Goal: Use online tool/utility: Utilize a website feature to perform a specific function

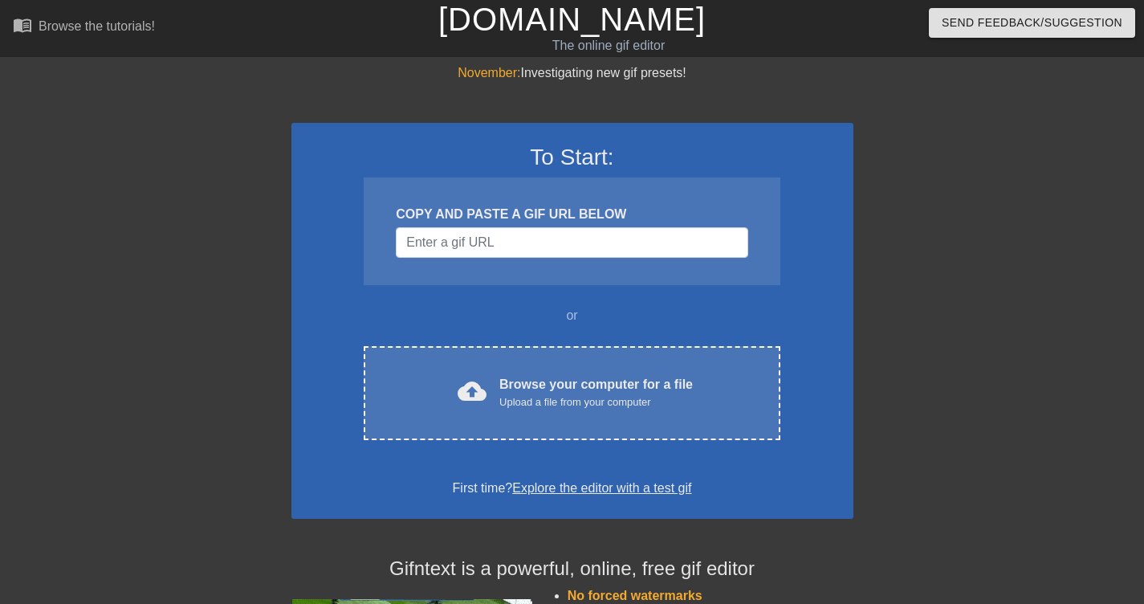
click at [439, 263] on div "COPY AND PASTE A GIF URL BELOW" at bounding box center [572, 231] width 416 height 108
click at [438, 255] on input "Username" at bounding box center [572, 242] width 352 height 31
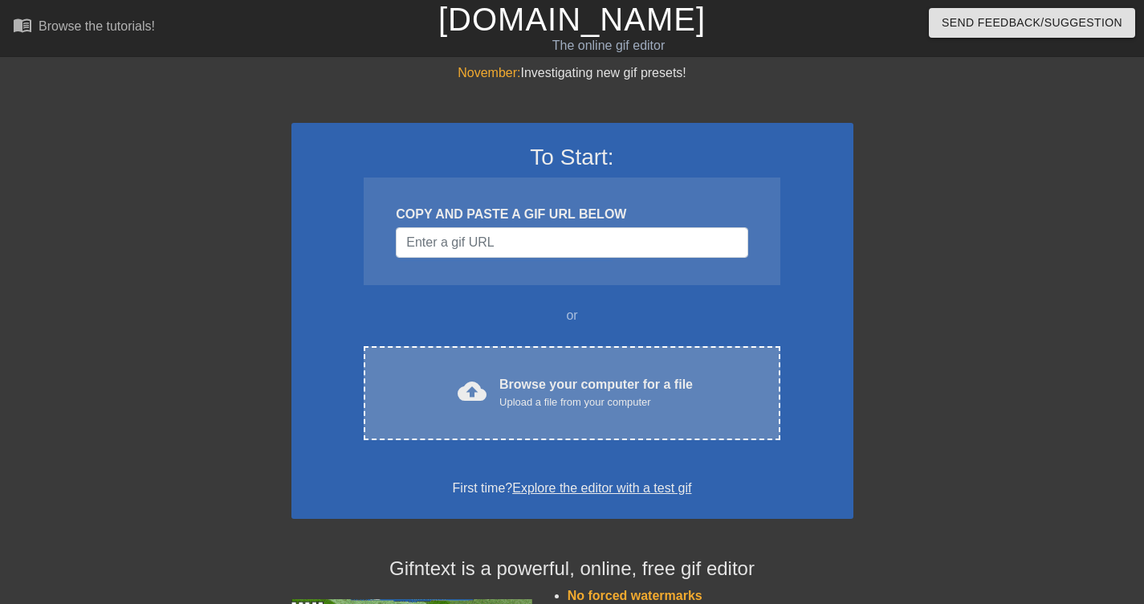
click at [558, 381] on div "Browse your computer for a file Upload a file from your computer" at bounding box center [596, 392] width 194 height 35
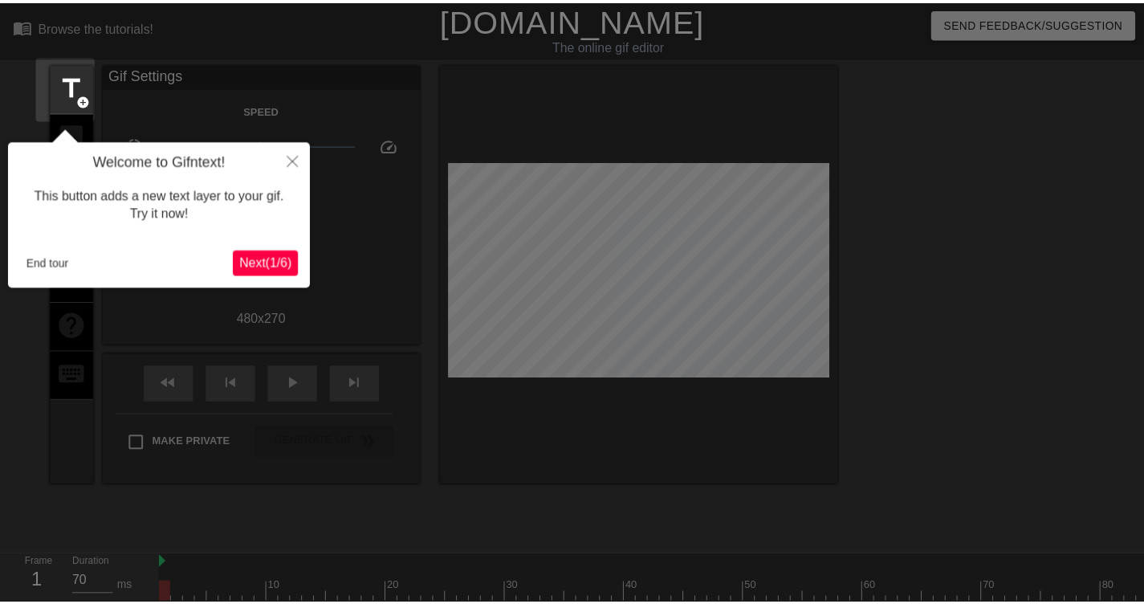
scroll to position [39, 0]
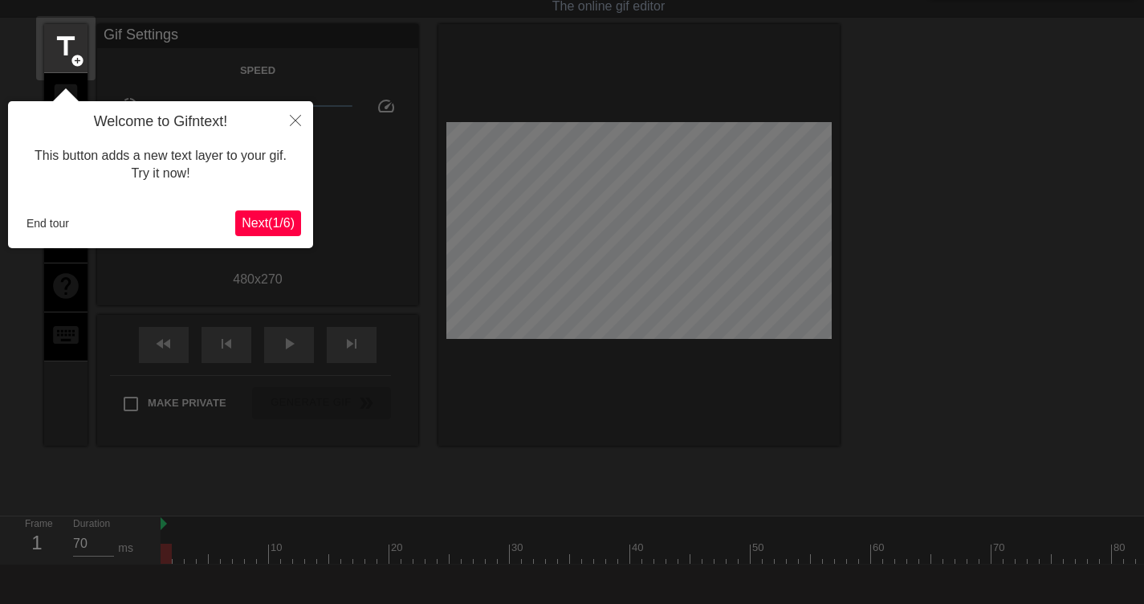
click at [267, 225] on span "Next ( 1 / 6 )" at bounding box center [268, 223] width 53 height 14
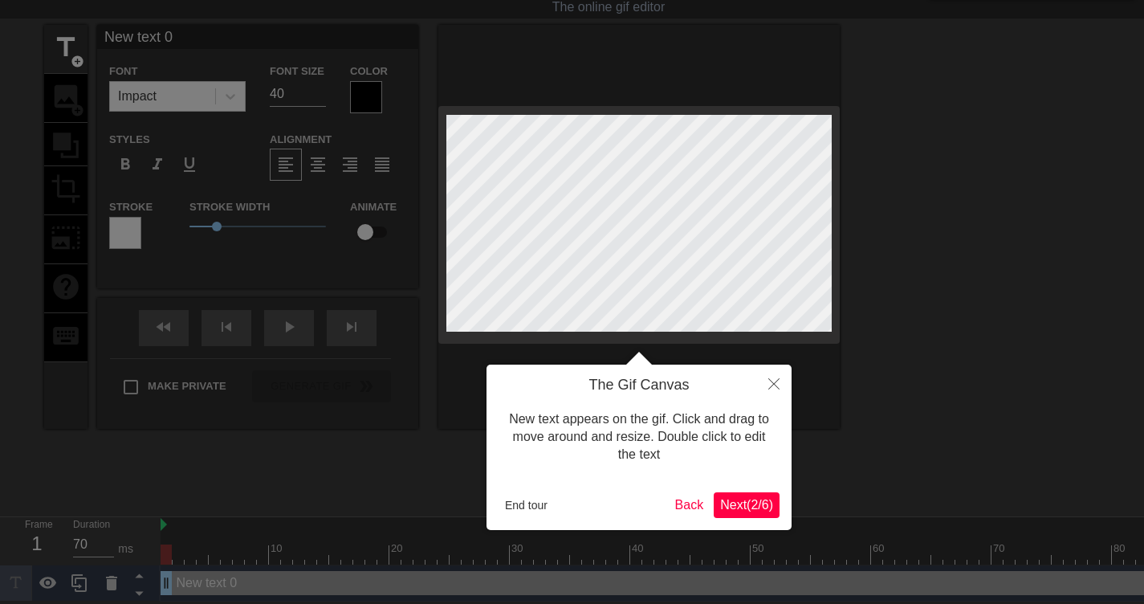
scroll to position [0, 0]
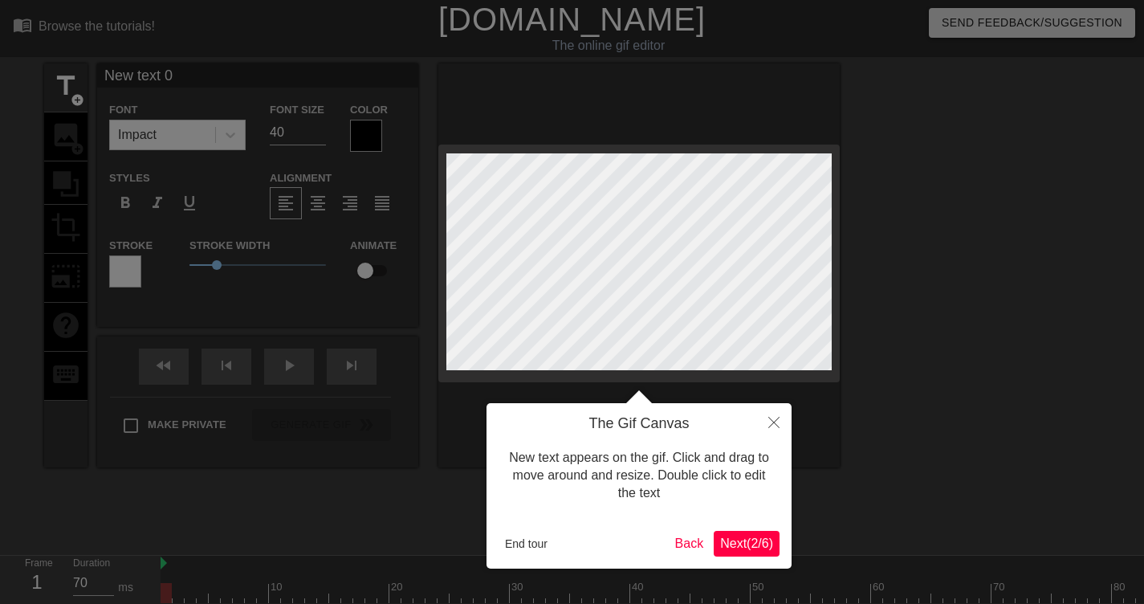
click at [763, 542] on span "Next ( 2 / 6 )" at bounding box center [746, 543] width 53 height 14
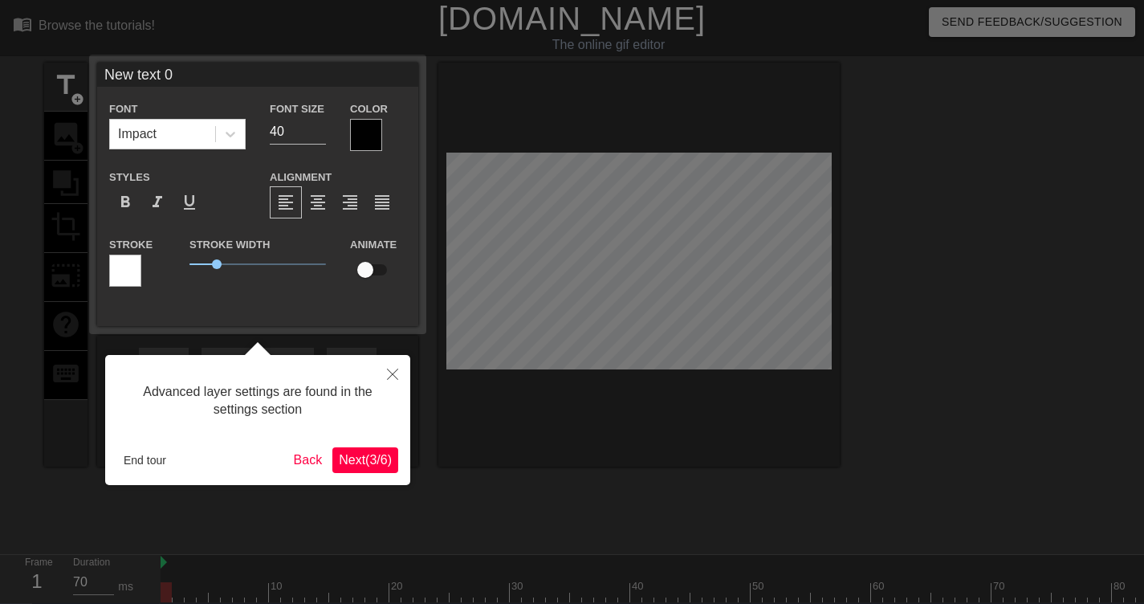
scroll to position [39, 0]
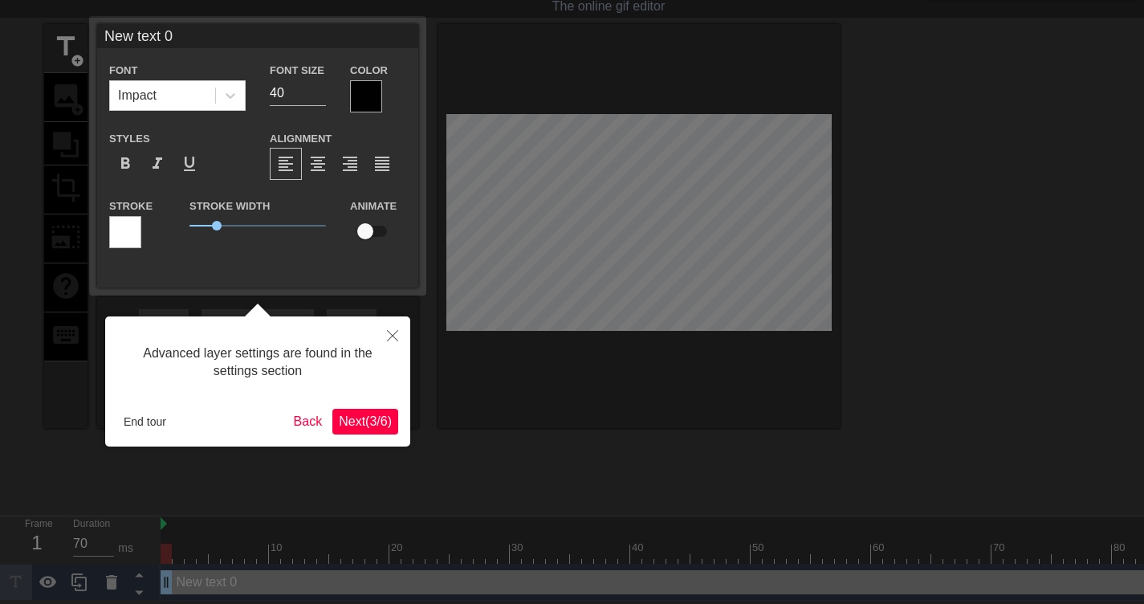
click at [374, 426] on span "Next ( 3 / 6 )" at bounding box center [365, 421] width 53 height 14
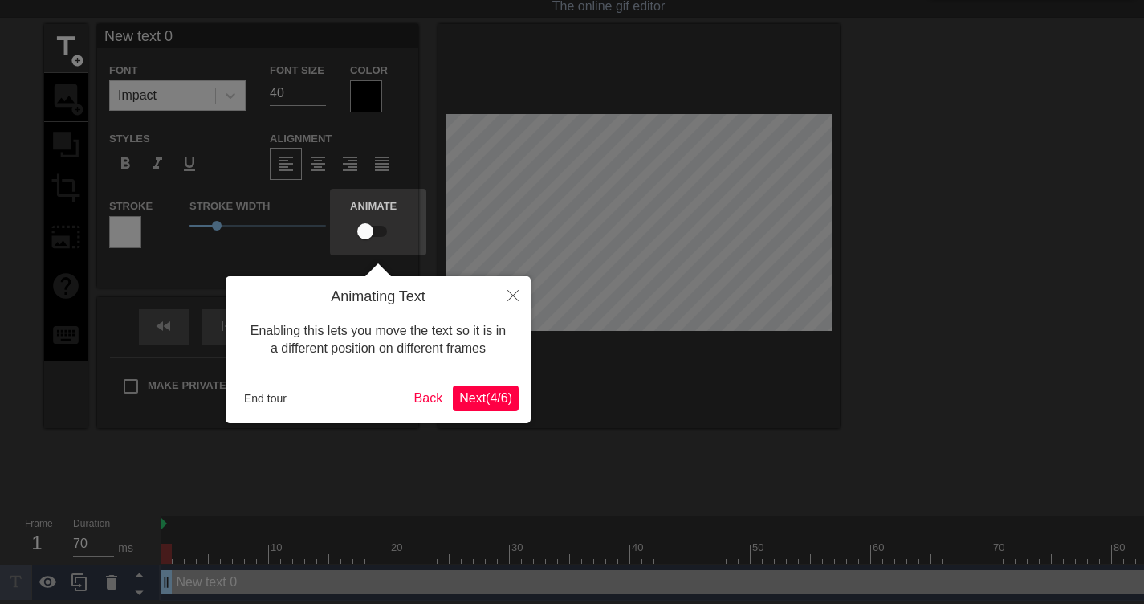
scroll to position [0, 0]
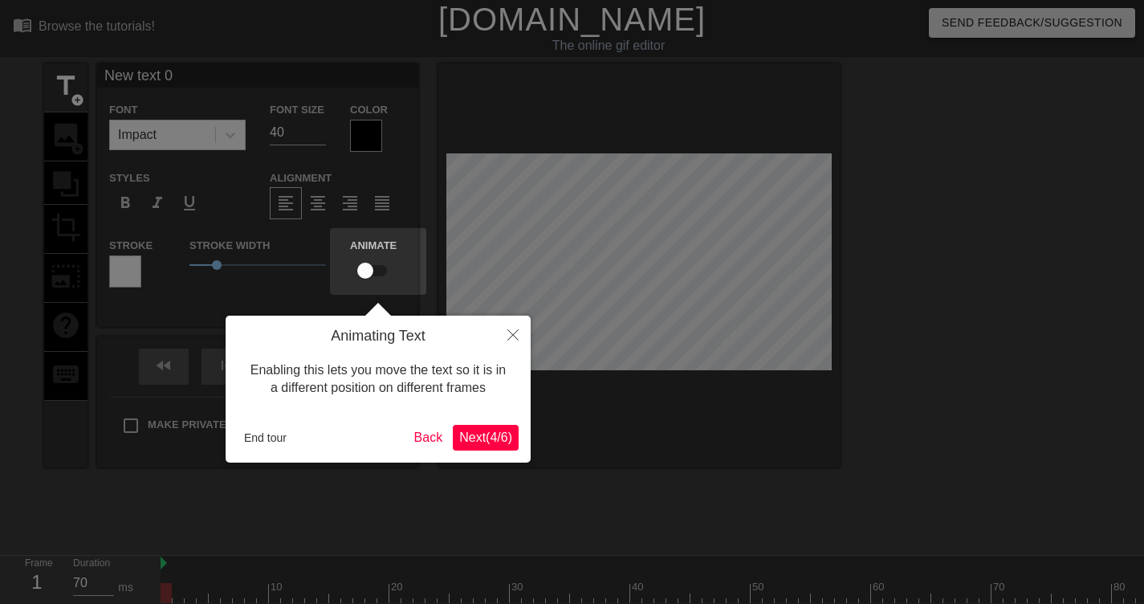
click at [507, 439] on span "Next ( 4 / 6 )" at bounding box center [485, 437] width 53 height 14
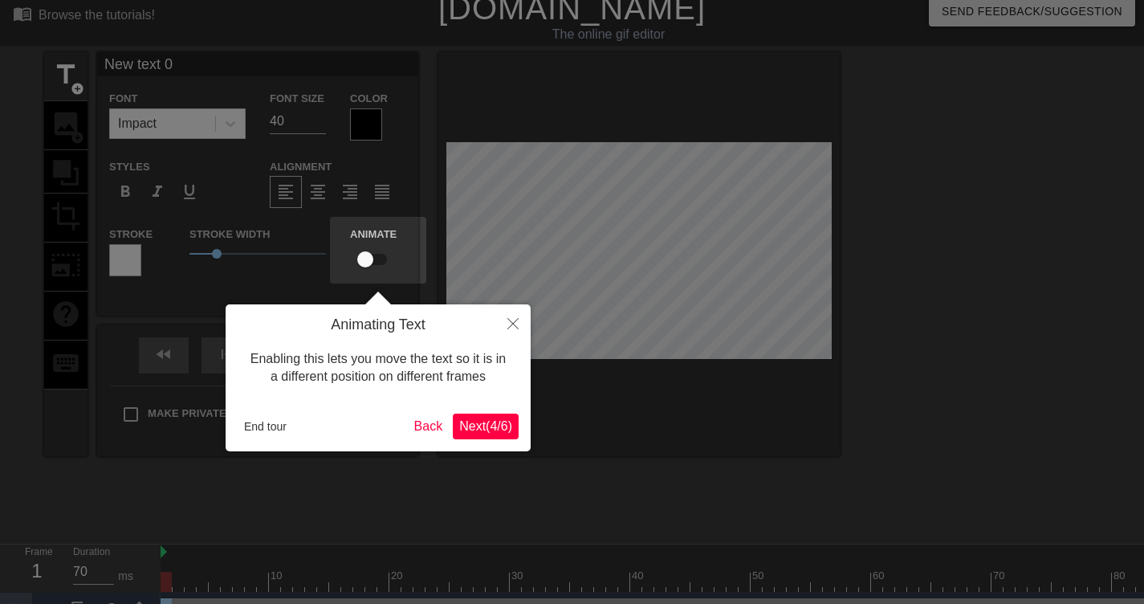
scroll to position [51, 0]
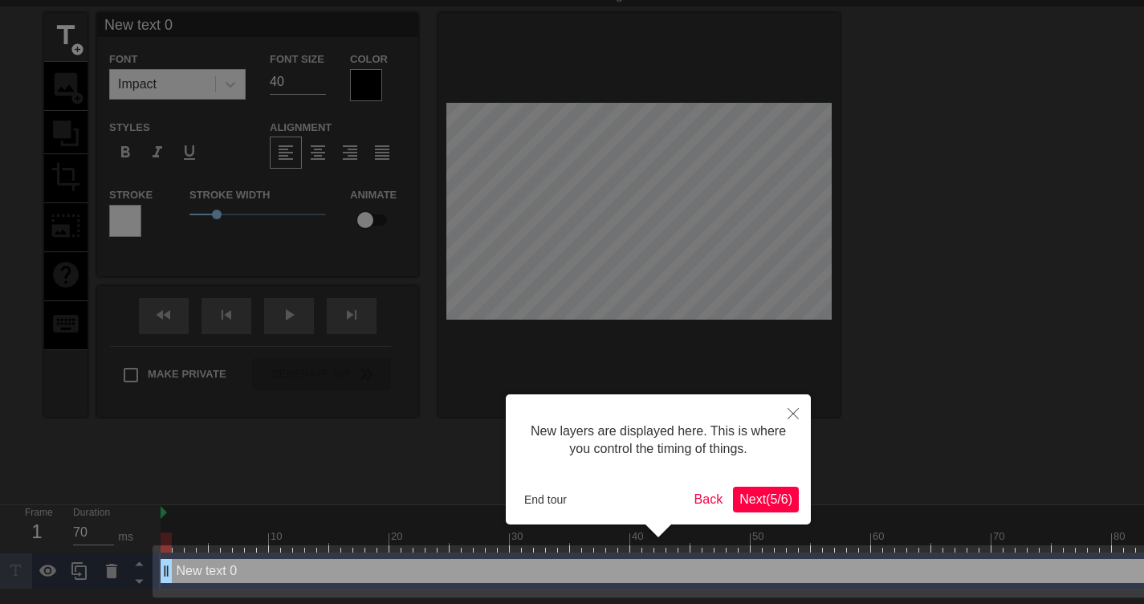
click at [755, 502] on span "Next ( 5 / 6 )" at bounding box center [765, 499] width 53 height 14
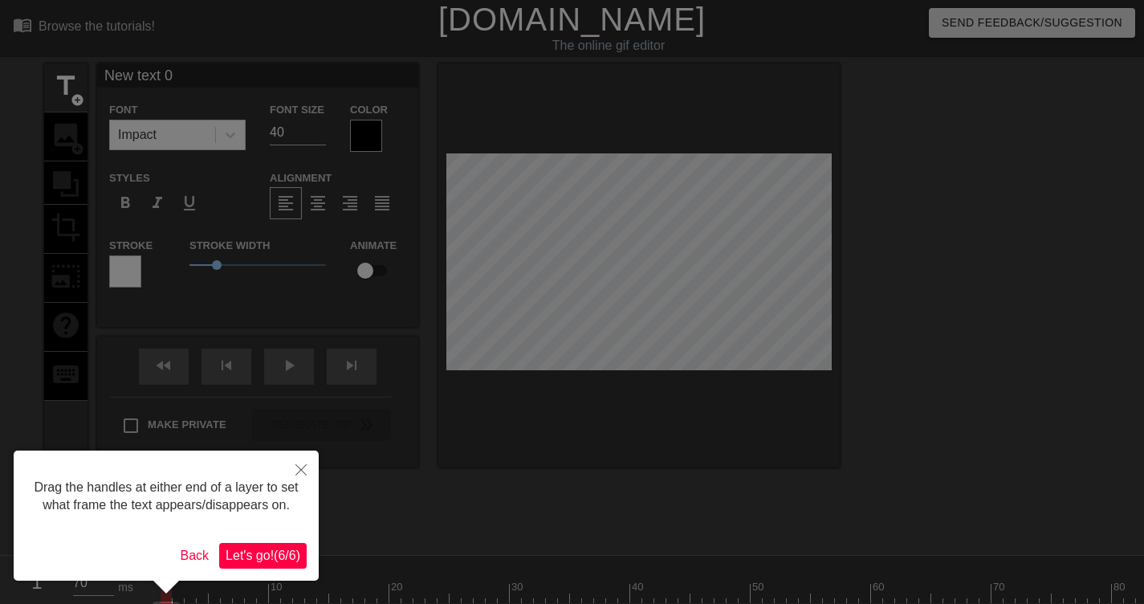
click at [275, 556] on span "Let's go! ( 6 / 6 )" at bounding box center [263, 555] width 75 height 14
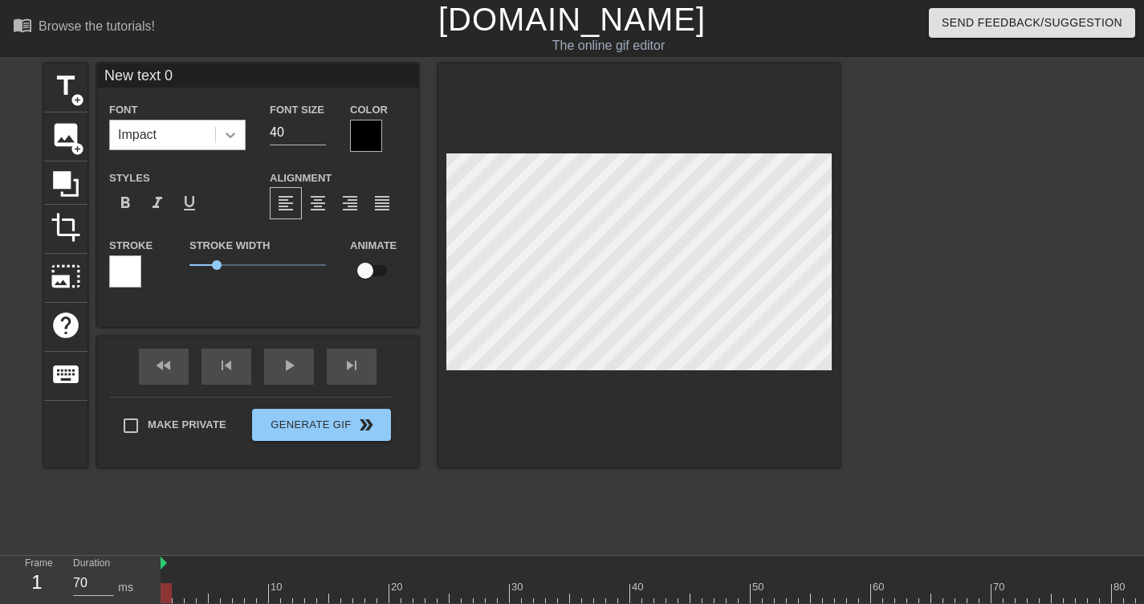
click at [238, 144] on div at bounding box center [230, 134] width 29 height 29
click at [84, 101] on span "add_circle" at bounding box center [78, 100] width 14 height 14
click at [80, 100] on span "add_circle" at bounding box center [78, 100] width 14 height 14
type input "New text 2"
click at [113, 103] on label "Font" at bounding box center [123, 110] width 28 height 16
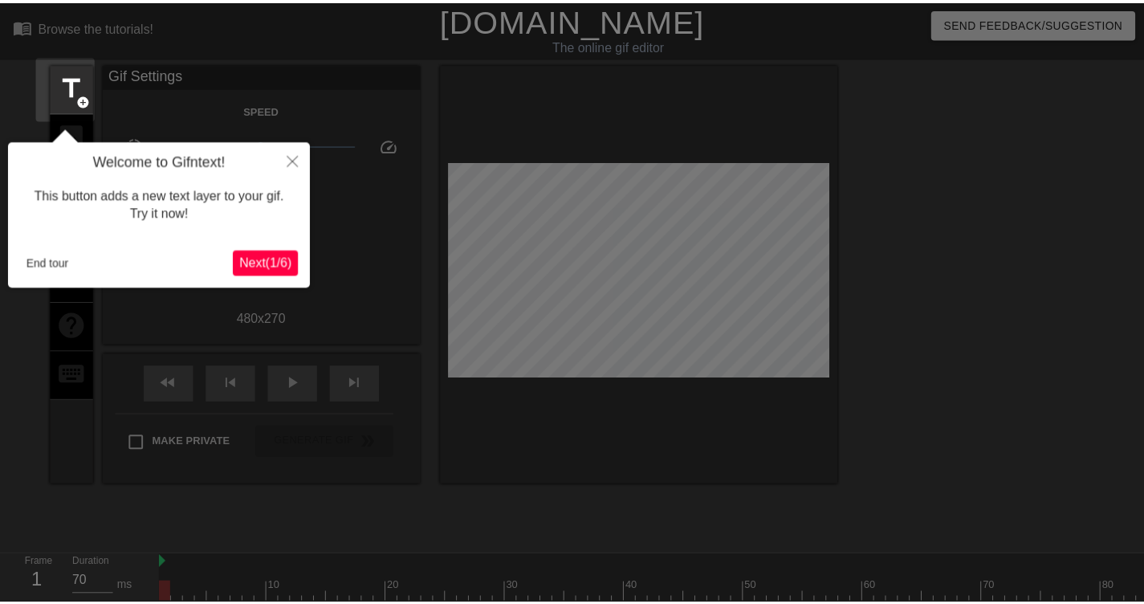
scroll to position [39, 0]
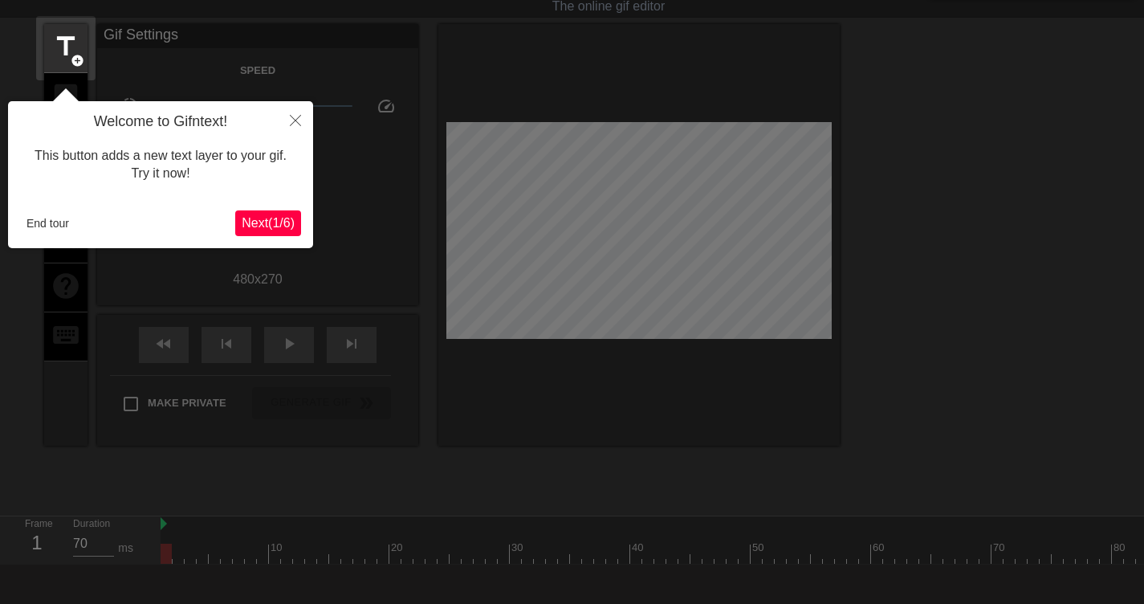
click at [261, 216] on span "Next ( 1 / 6 )" at bounding box center [268, 223] width 53 height 14
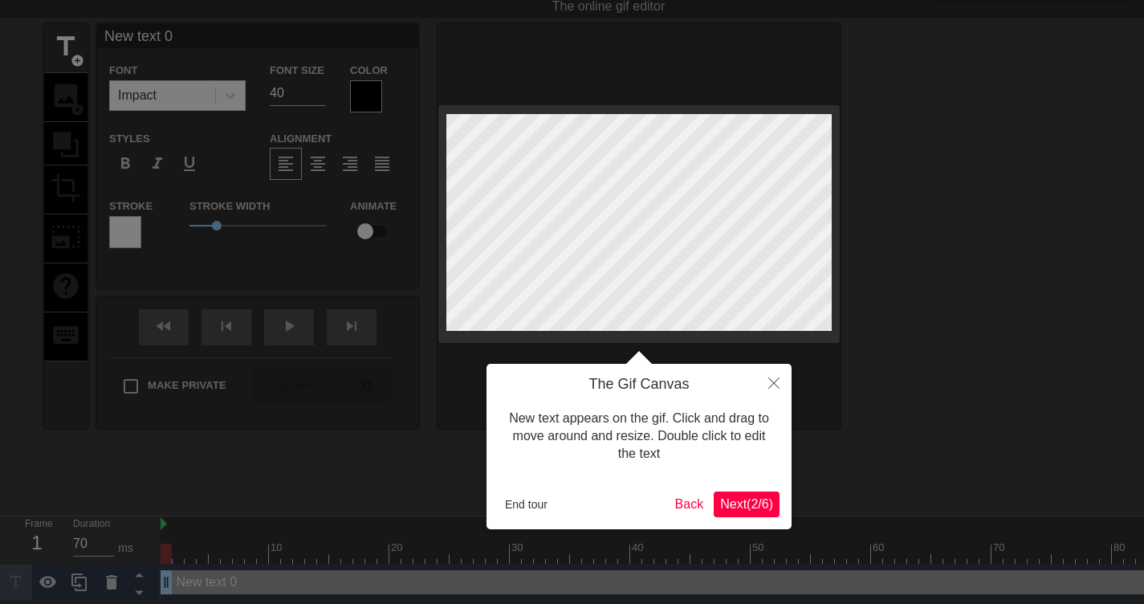
scroll to position [0, 0]
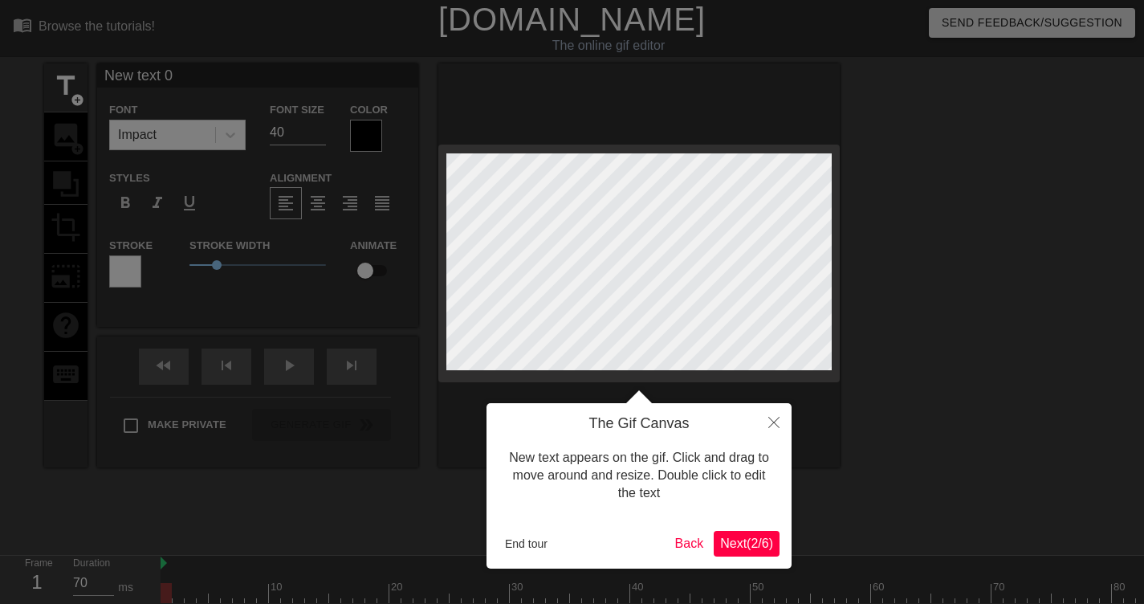
click at [775, 556] on div "The Gif Canvas New text appears on the gif. Click and drag to move around and r…" at bounding box center [639, 485] width 305 height 165
click at [745, 543] on span "Next ( 2 / 6 )" at bounding box center [746, 543] width 53 height 14
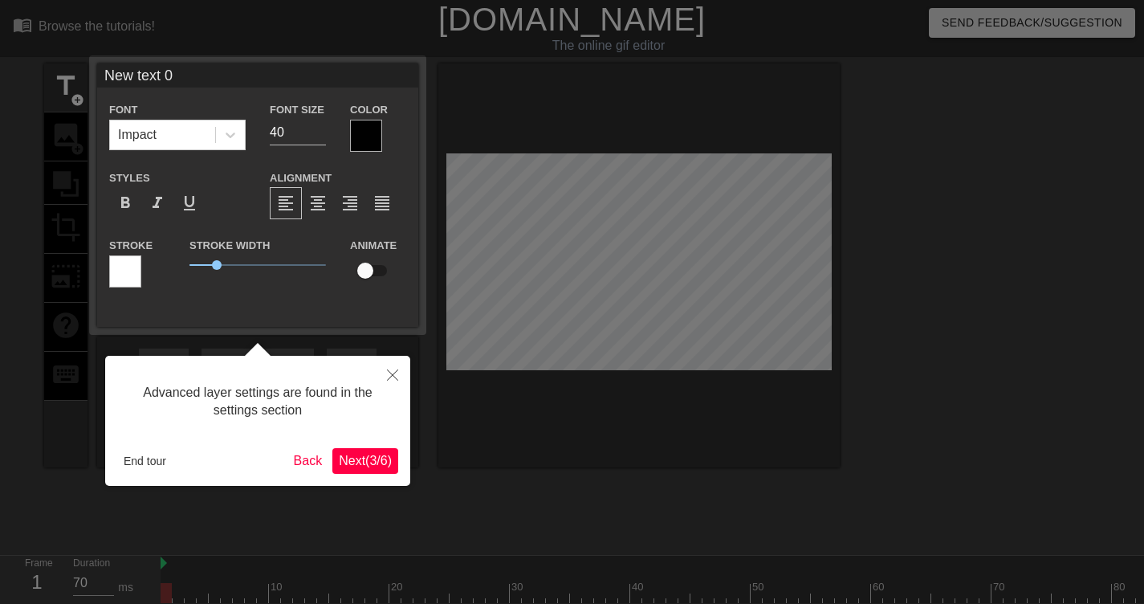
scroll to position [39, 0]
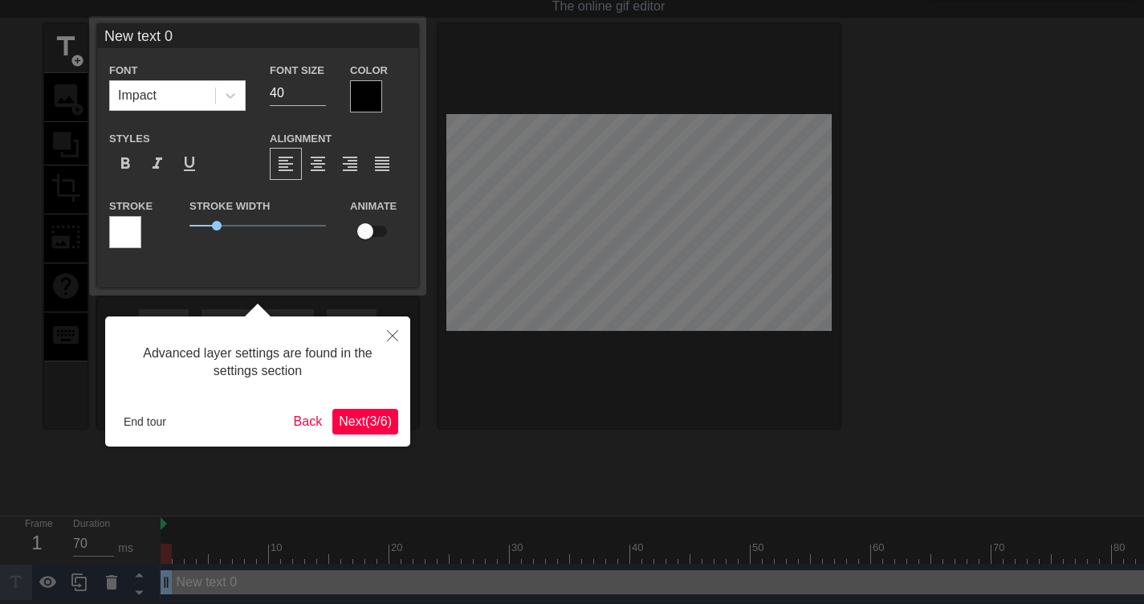
click at [745, 543] on div at bounding box center [572, 287] width 1144 height 652
click at [397, 417] on button "Next ( 3 / 6 )" at bounding box center [365, 422] width 66 height 26
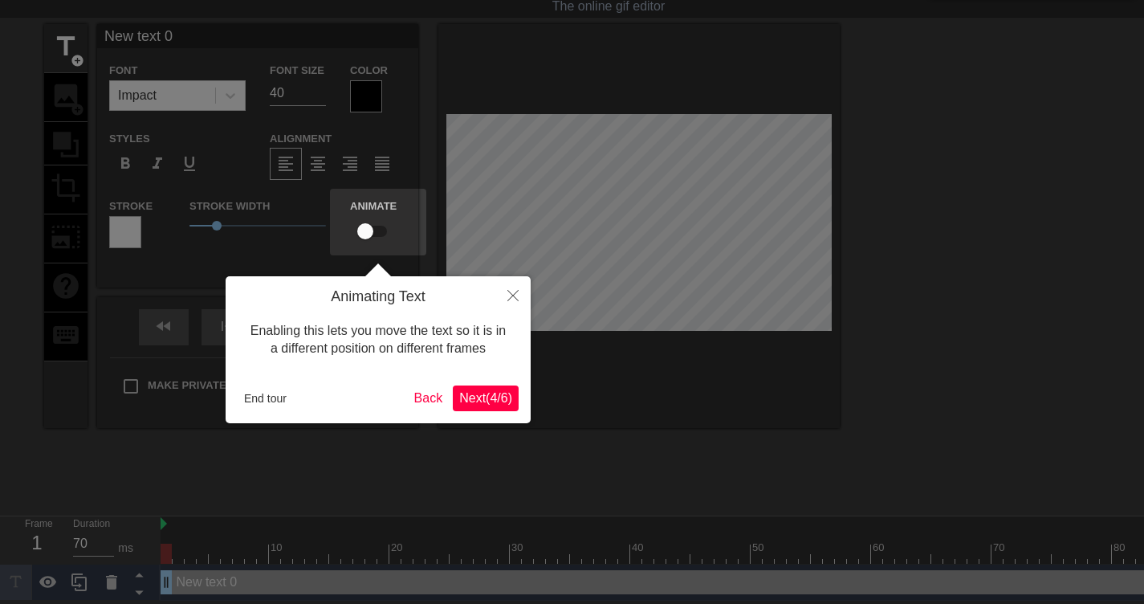
scroll to position [0, 0]
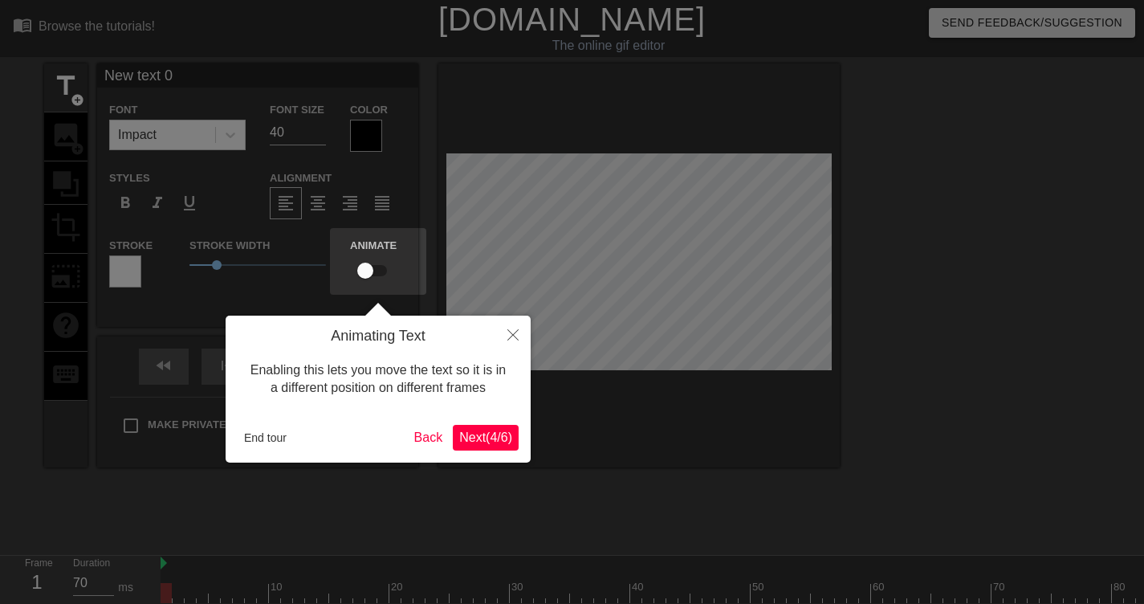
click at [512, 442] on button "Next ( 4 / 6 )" at bounding box center [486, 438] width 66 height 26
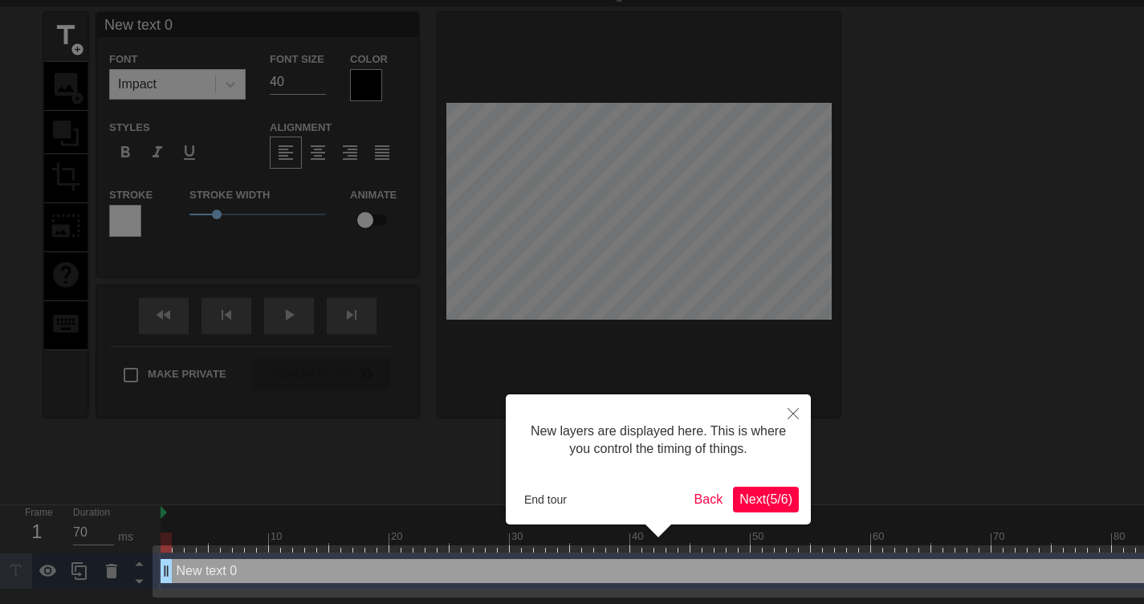
click at [772, 490] on button "Next ( 5 / 6 )" at bounding box center [766, 500] width 66 height 26
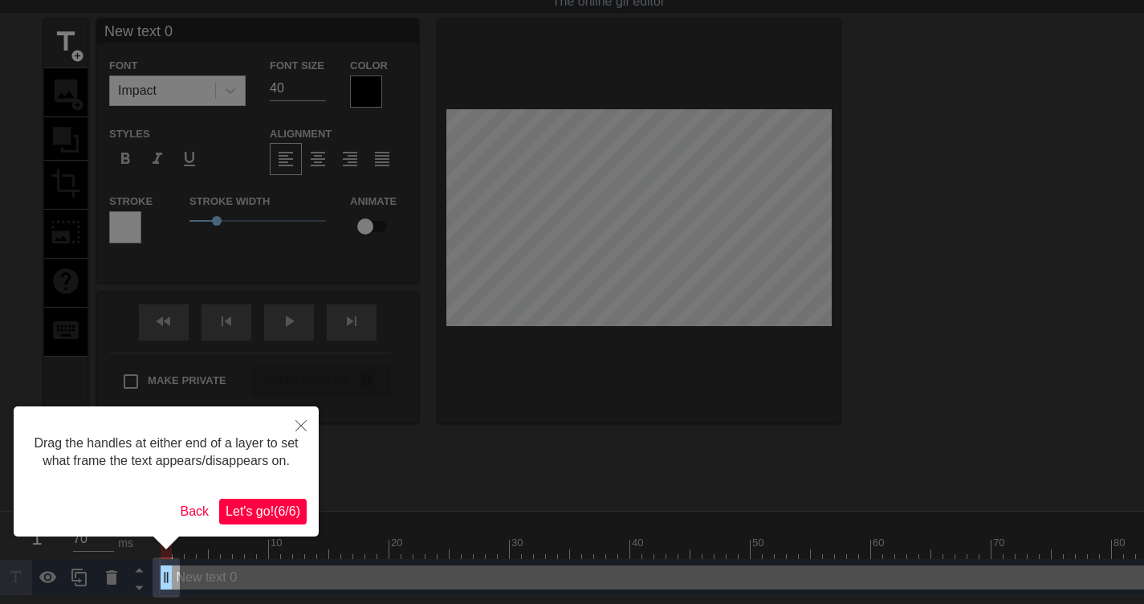
scroll to position [0, 0]
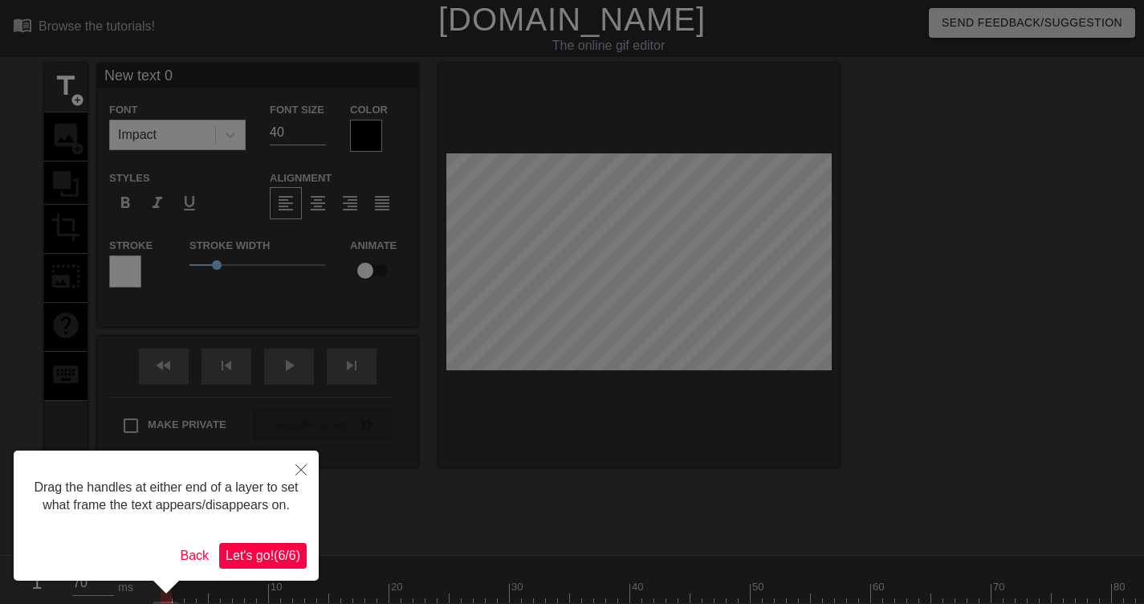
click at [272, 548] on span "Let's go! ( 6 / 6 )" at bounding box center [263, 555] width 75 height 14
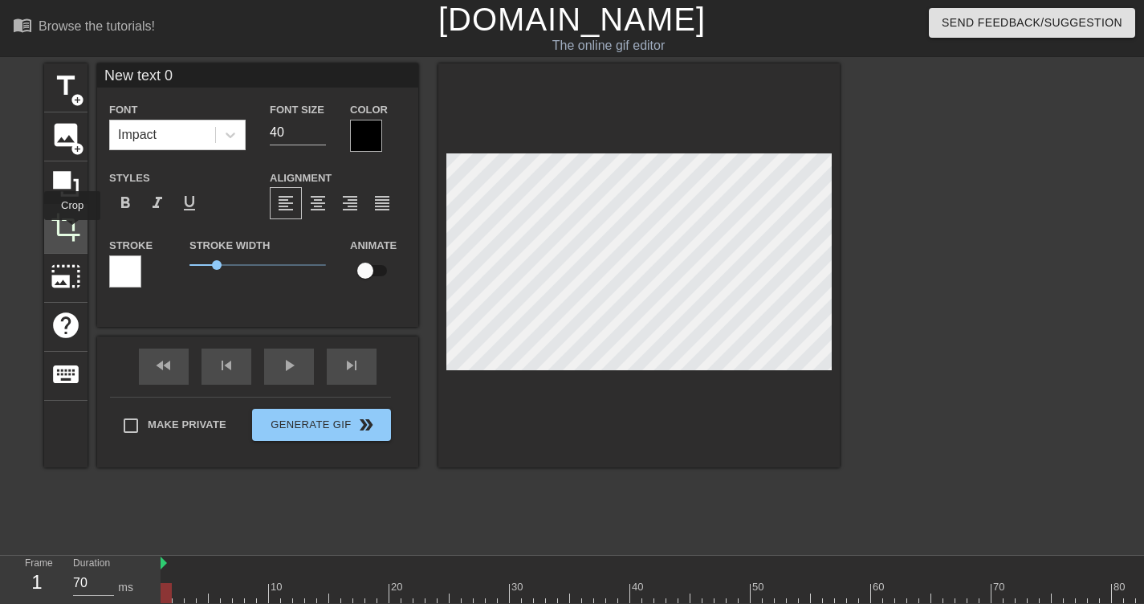
click at [72, 231] on span "crop" at bounding box center [66, 227] width 31 height 31
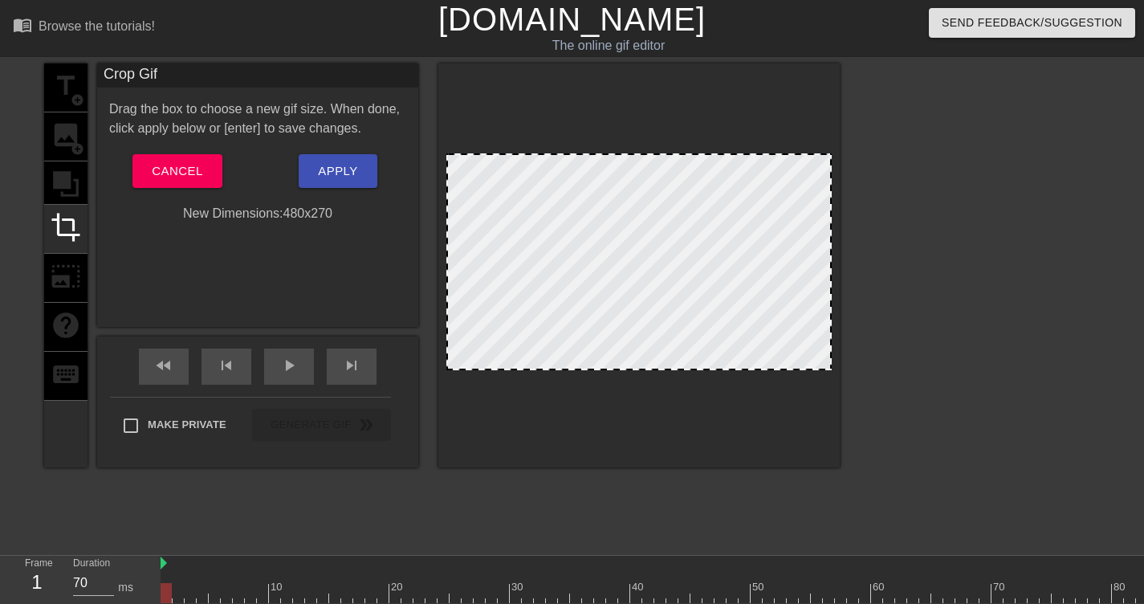
click at [779, 379] on div at bounding box center [638, 265] width 401 height 404
drag, startPoint x: 757, startPoint y: 370, endPoint x: 759, endPoint y: 359, distance: 11.4
click at [759, 359] on div at bounding box center [638, 265] width 401 height 404
drag, startPoint x: 759, startPoint y: 359, endPoint x: 757, endPoint y: 348, distance: 11.4
click at [757, 348] on div at bounding box center [638, 261] width 385 height 217
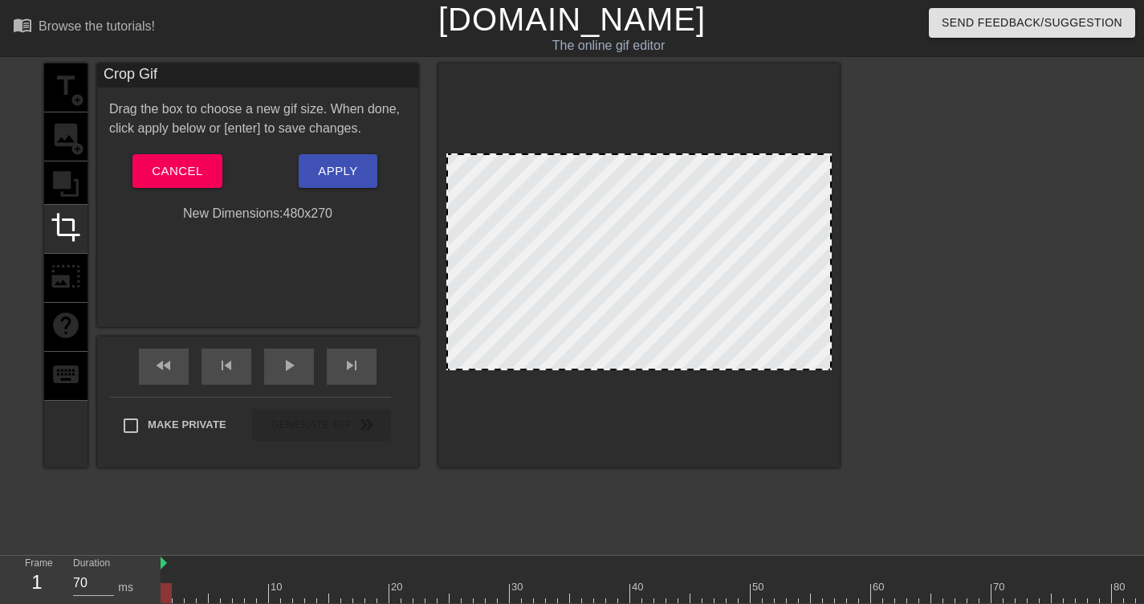
click at [763, 351] on div at bounding box center [638, 261] width 385 height 217
drag, startPoint x: 627, startPoint y: 372, endPoint x: 621, endPoint y: 288, distance: 83.7
click at [621, 288] on div at bounding box center [638, 265] width 401 height 404
click at [619, 293] on div at bounding box center [638, 261] width 385 height 217
click at [666, 250] on div at bounding box center [638, 261] width 385 height 217
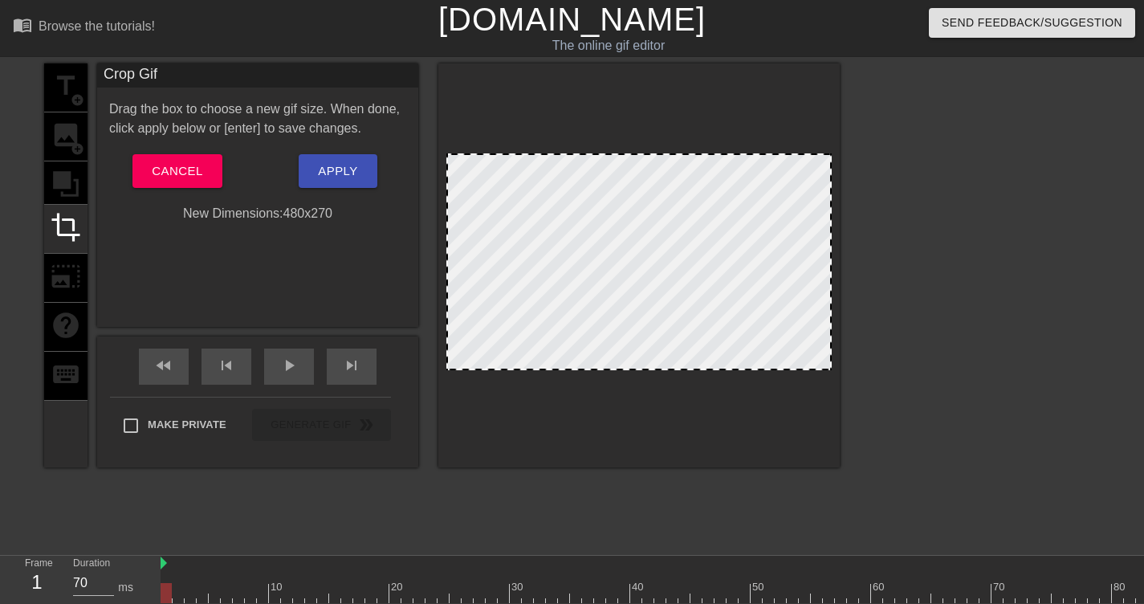
click at [371, 251] on div "Crop Gif Drag the box to choose a new gif size. When done, click apply below or…" at bounding box center [257, 194] width 321 height 263
click at [74, 83] on div "title add_circle image add_circle crop photo_size_select_large help keyboard" at bounding box center [65, 265] width 43 height 404
click at [205, 171] on button "Cancel" at bounding box center [176, 171] width 89 height 34
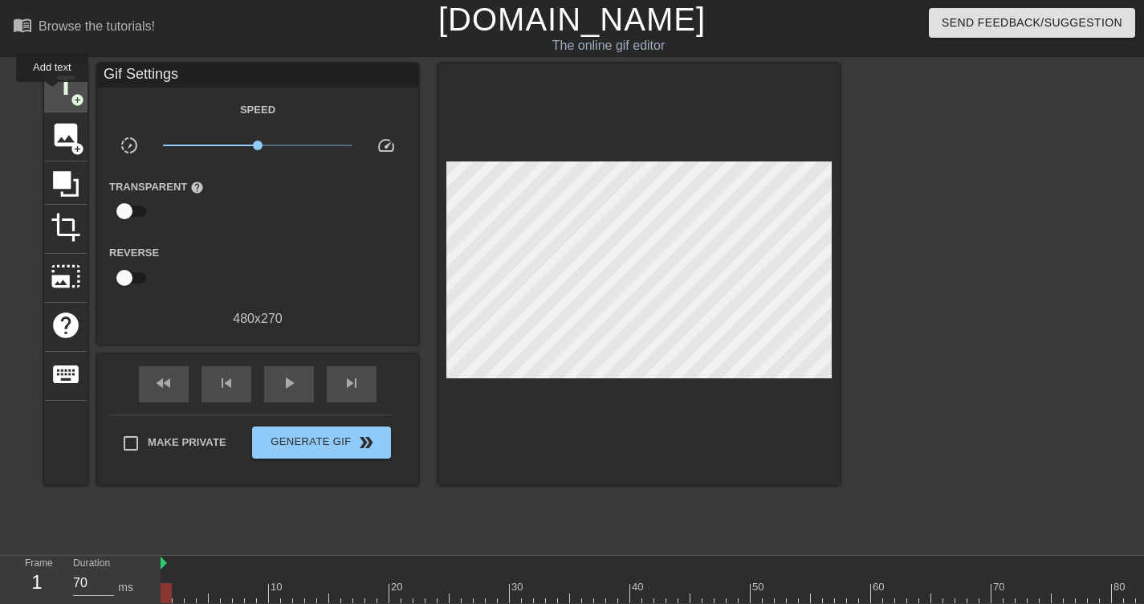
click at [56, 88] on span "title" at bounding box center [66, 86] width 31 height 31
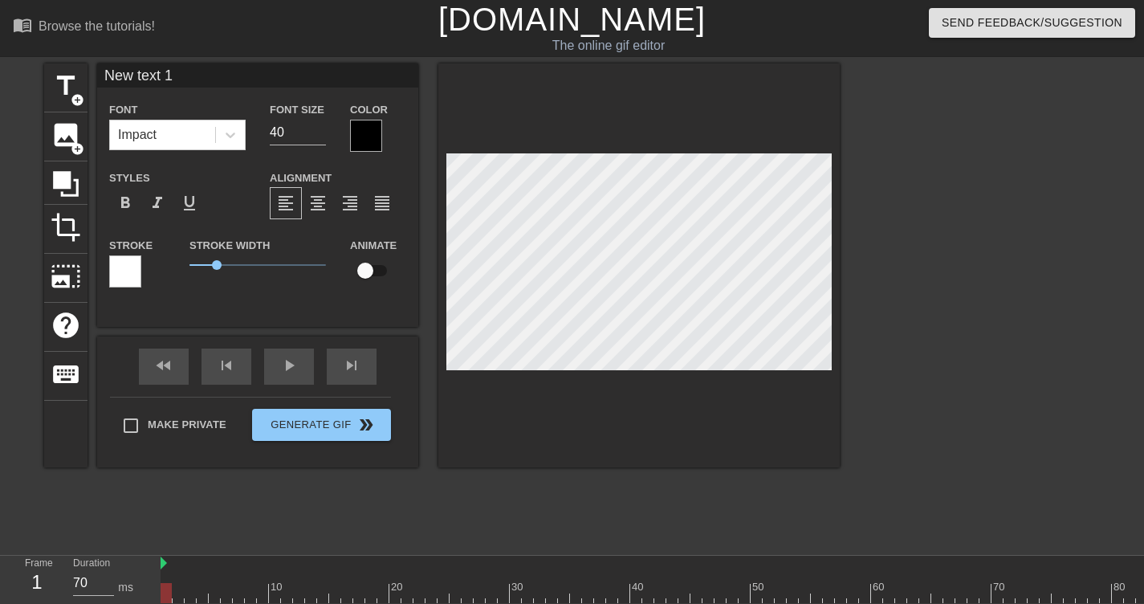
scroll to position [2, 2]
click at [644, 370] on div at bounding box center [638, 265] width 401 height 404
type input "New text 0"
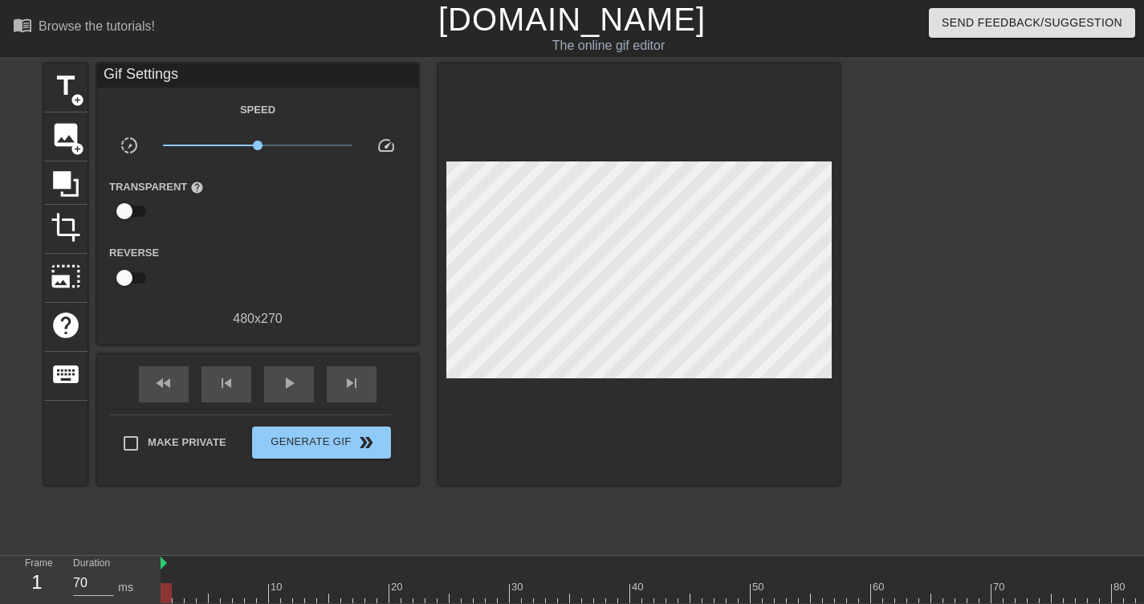
click at [929, 330] on div at bounding box center [979, 304] width 241 height 482
click at [63, 274] on span "photo_size_select_large" at bounding box center [66, 276] width 31 height 31
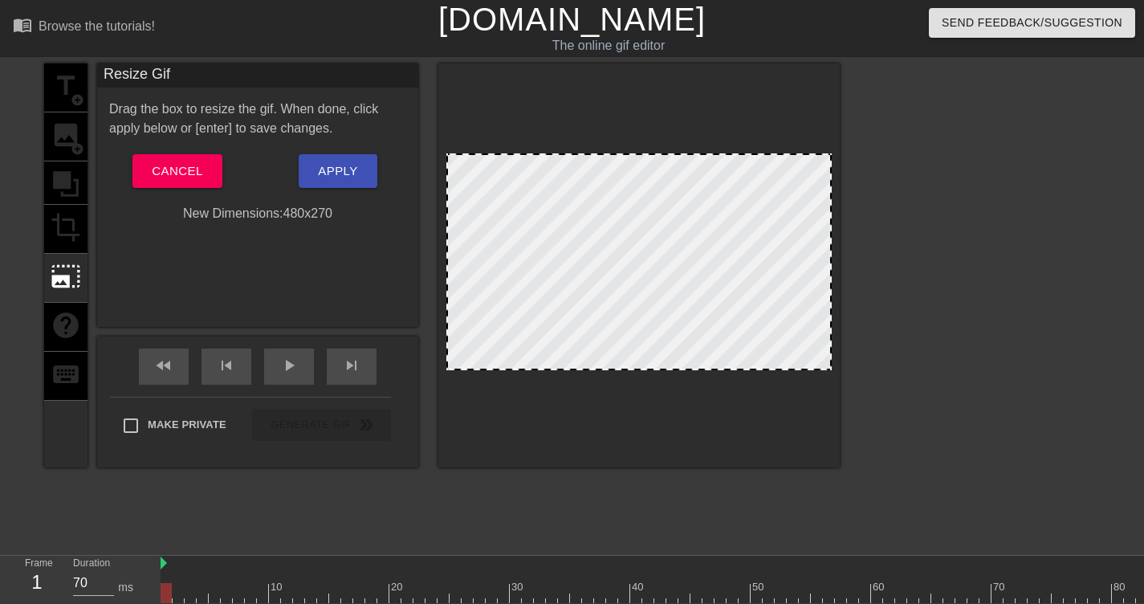
click at [66, 210] on div "title add_circle image add_circle crop photo_size_select_large help keyboard" at bounding box center [65, 265] width 43 height 404
click at [203, 171] on button "Cancel" at bounding box center [176, 171] width 89 height 34
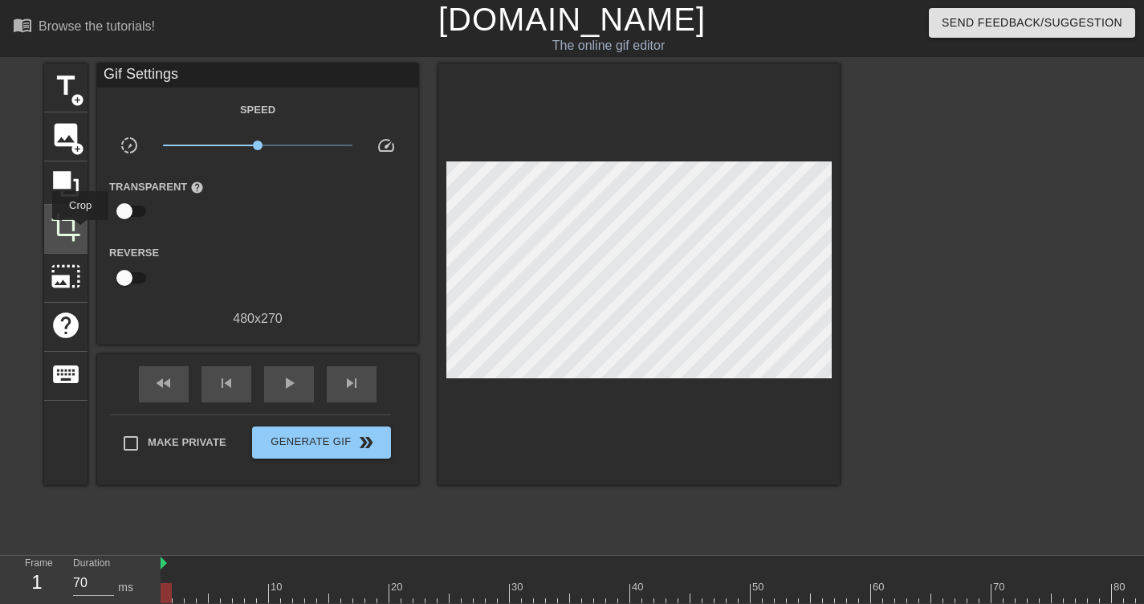
click at [69, 231] on span "crop" at bounding box center [66, 227] width 31 height 31
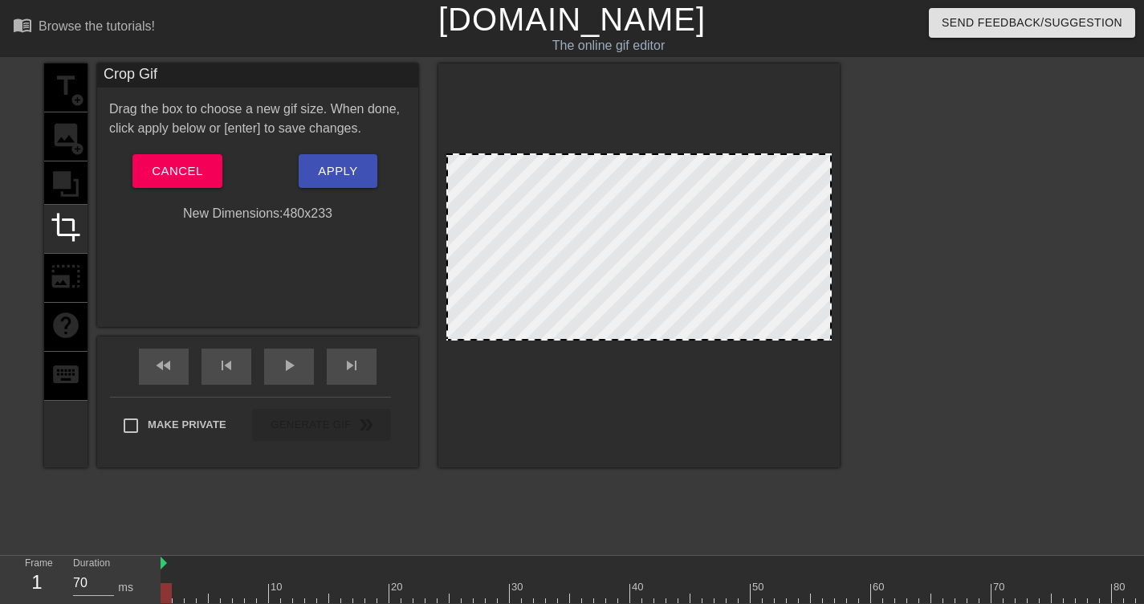
drag, startPoint x: 496, startPoint y: 365, endPoint x: 485, endPoint y: 335, distance: 31.8
click at [566, 419] on div at bounding box center [638, 265] width 401 height 404
click at [346, 181] on button "Apply" at bounding box center [338, 171] width 78 height 34
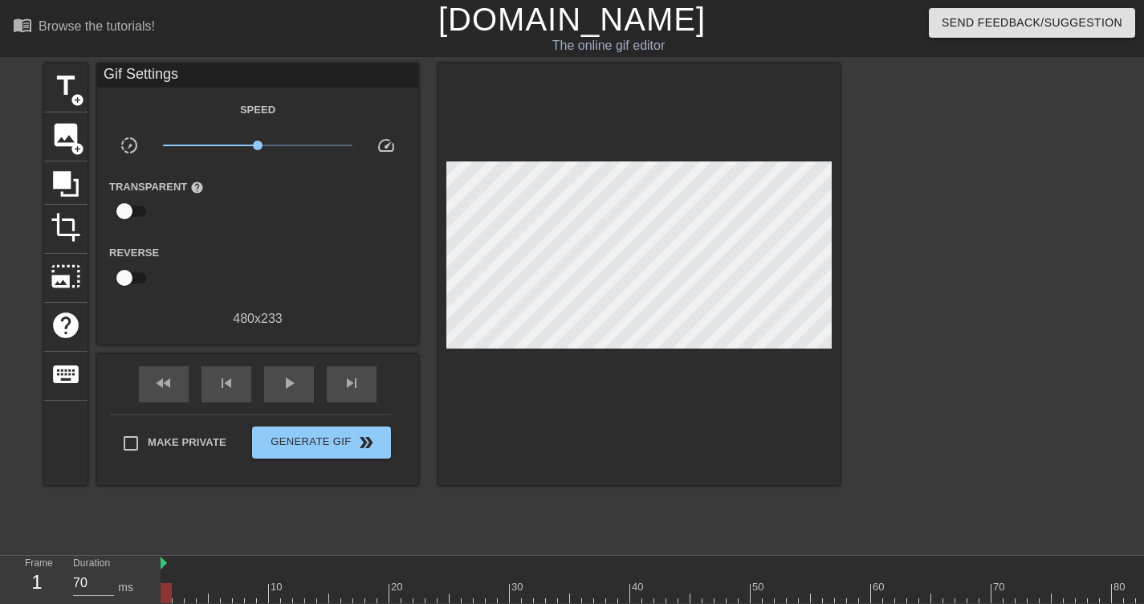
click at [317, 462] on div "Make Private Generate Gif double_arrow" at bounding box center [250, 445] width 281 height 63
click at [300, 446] on span "Generate Gif double_arrow" at bounding box center [322, 442] width 126 height 19
